Goal: Information Seeking & Learning: Learn about a topic

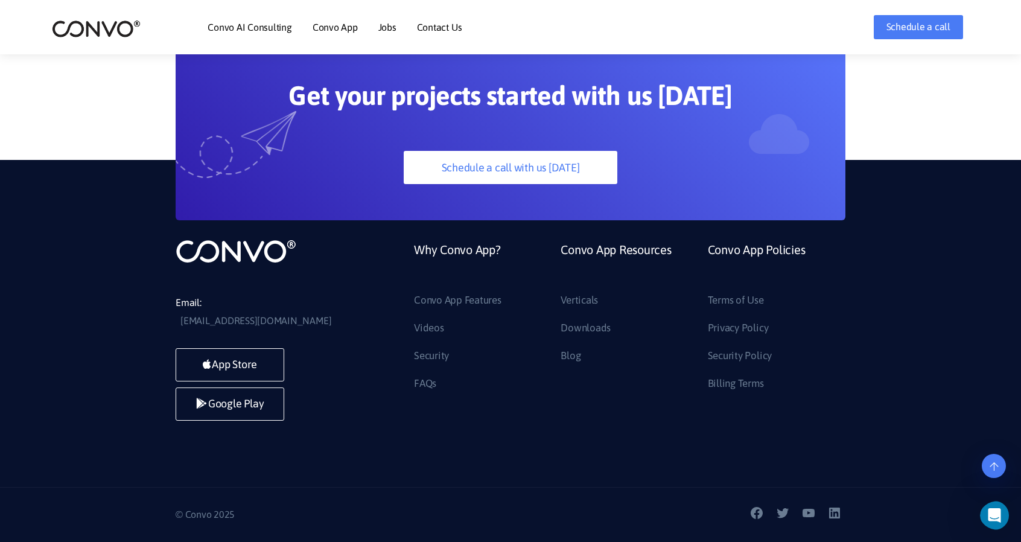
scroll to position [3398, 0]
click at [459, 310] on link "Convo App Features" at bounding box center [457, 300] width 87 height 19
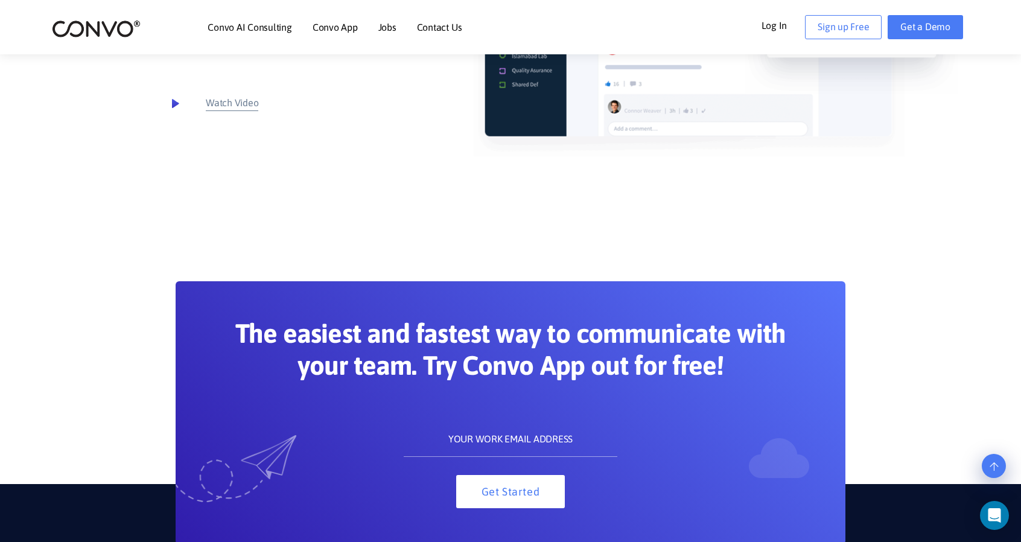
scroll to position [6411, 0]
